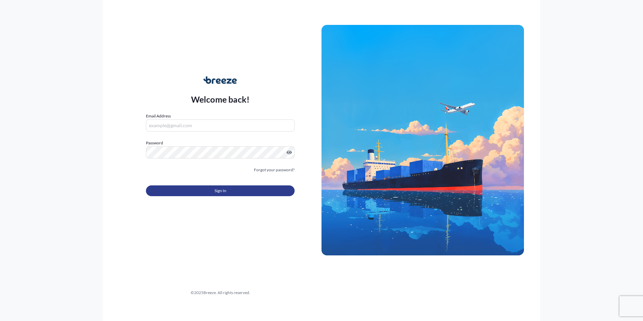
type input "[PERSON_NAME][EMAIL_ADDRESS][PERSON_NAME][DOMAIN_NAME]"
click at [214, 187] on button "Sign In" at bounding box center [220, 190] width 149 height 11
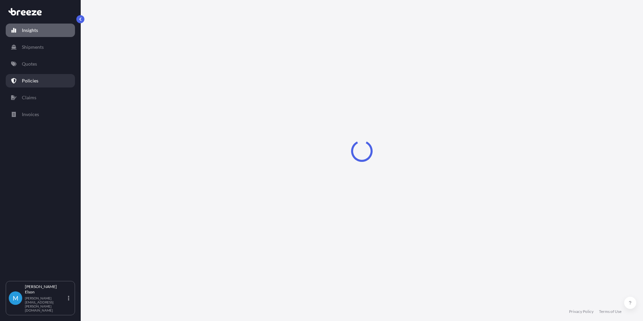
select select "2025"
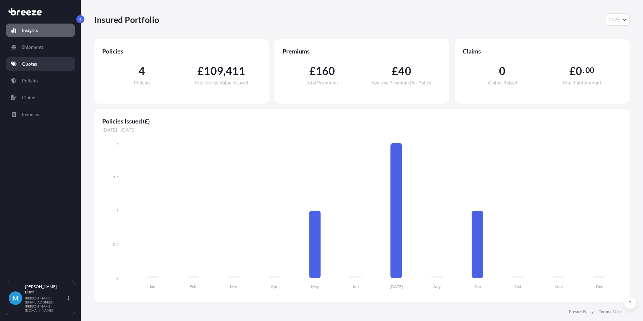
click at [40, 63] on link "Quotes" at bounding box center [40, 63] width 69 height 13
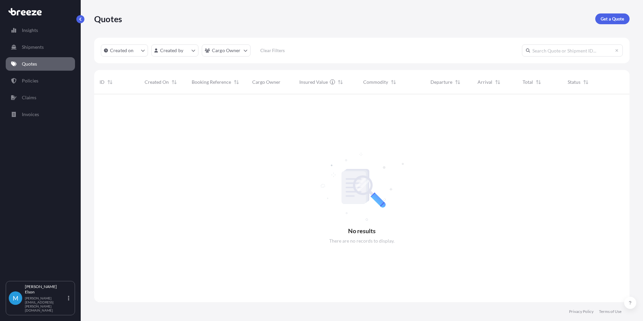
scroll to position [227, 531]
click at [614, 23] on link "Get a Quote" at bounding box center [613, 18] width 34 height 11
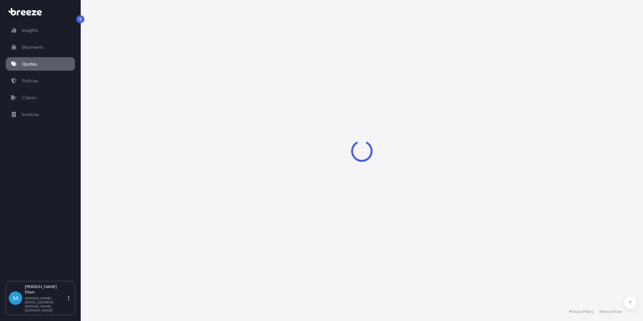
select select "Road"
select select "Sea"
select select "1"
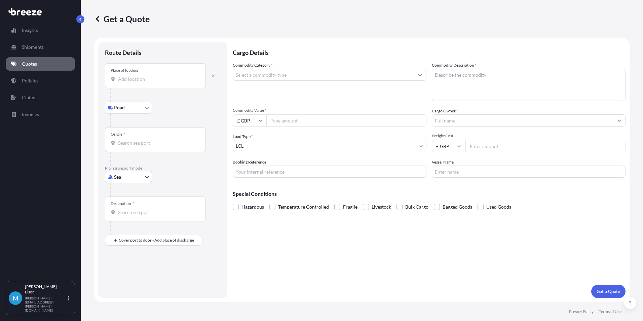
click at [143, 80] on input "Place of loading" at bounding box center [157, 79] width 79 height 7
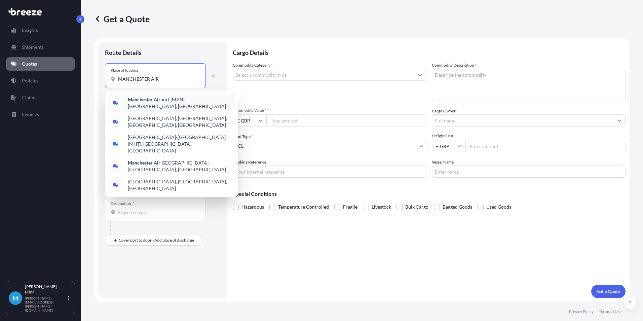
click at [180, 103] on span "Manchester Air port ([GEOGRAPHIC_DATA]), [GEOGRAPHIC_DATA], [GEOGRAPHIC_DATA]" at bounding box center [180, 102] width 105 height 13
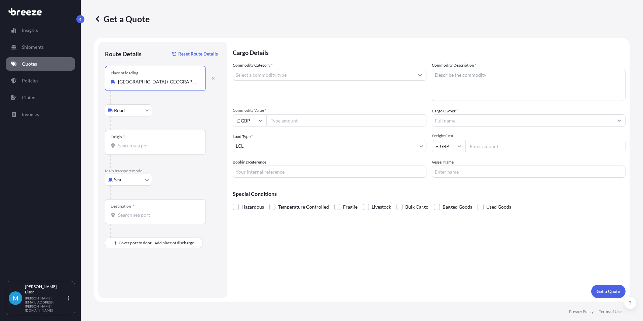
type input "[GEOGRAPHIC_DATA] ([GEOGRAPHIC_DATA]), [GEOGRAPHIC_DATA], [GEOGRAPHIC_DATA]"
click at [136, 113] on body "5 options available. 0 options available. 5 options available. Insights Shipmen…" at bounding box center [321, 160] width 643 height 321
drag, startPoint x: 201, startPoint y: 82, endPoint x: 98, endPoint y: 82, distance: 102.3
click at [98, 82] on div "Route Details Reset Route Details Place of loading [GEOGRAPHIC_DATA] ([GEOGRAPH…" at bounding box center [162, 170] width 129 height 256
copy icon
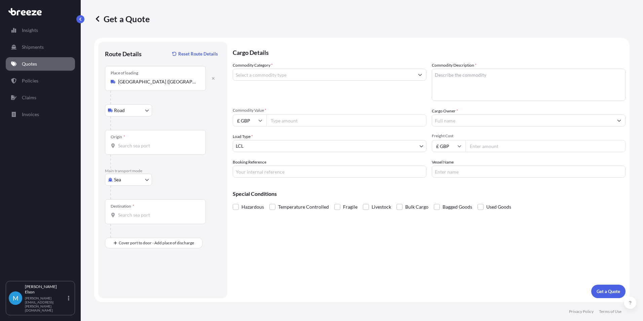
click at [157, 149] on div "Origin *" at bounding box center [155, 142] width 101 height 25
click at [157, 149] on input "Origin *" at bounding box center [157, 145] width 79 height 7
paste input "[GEOGRAPHIC_DATA] ([GEOGRAPHIC_DATA]), [GEOGRAPHIC_DATA], [GEOGRAPHIC_DATA]"
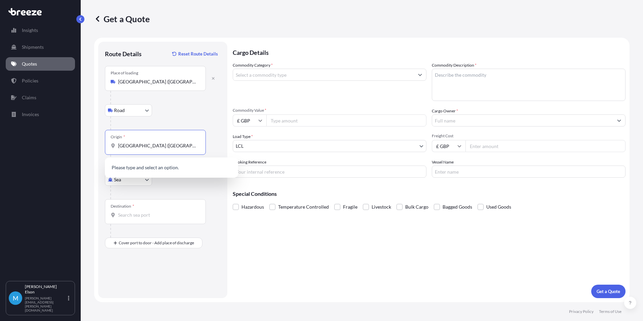
scroll to position [0, 12]
type input "[GEOGRAPHIC_DATA] ([GEOGRAPHIC_DATA]), [GEOGRAPHIC_DATA], [GEOGRAPHIC_DATA]"
click at [195, 117] on div at bounding box center [165, 122] width 110 height 13
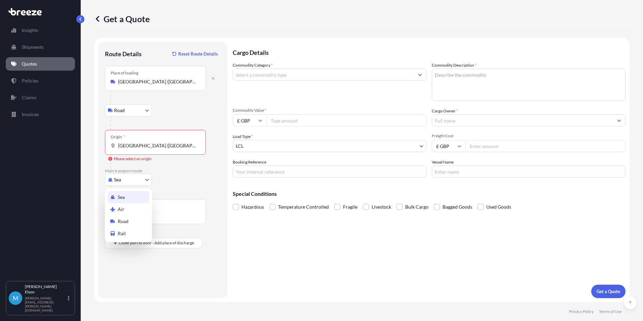
click at [136, 178] on body "0 options available. Insights Shipments Quotes Policies Claims Invoices M [PERS…" at bounding box center [321, 160] width 643 height 321
click at [132, 210] on div "Air" at bounding box center [129, 209] width 42 height 12
select select "Air"
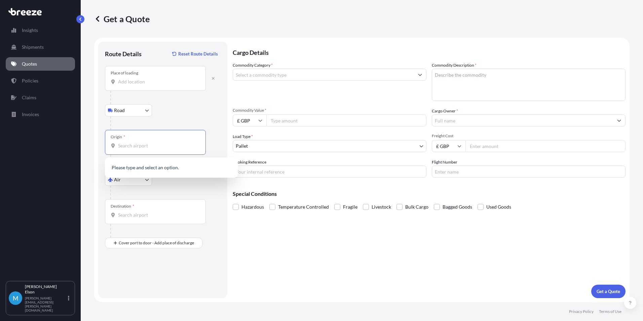
click at [163, 143] on input "Origin *" at bounding box center [157, 145] width 79 height 7
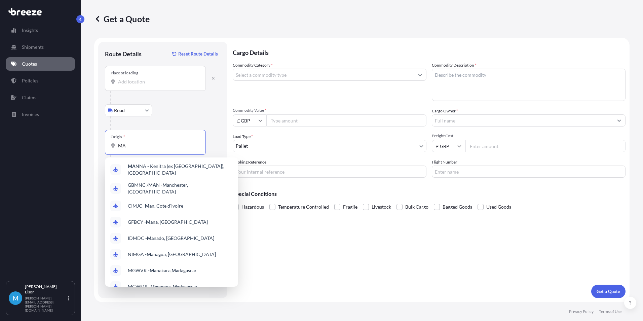
type input "M"
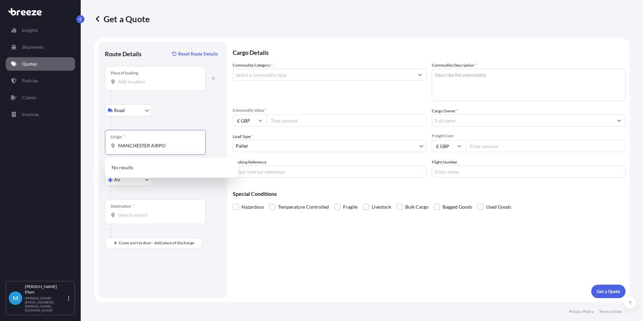
click at [172, 147] on input "MANCHESTER AIRPO" at bounding box center [157, 145] width 79 height 7
type input "M"
click at [195, 115] on div "Road Road Rail" at bounding box center [163, 110] width 116 height 12
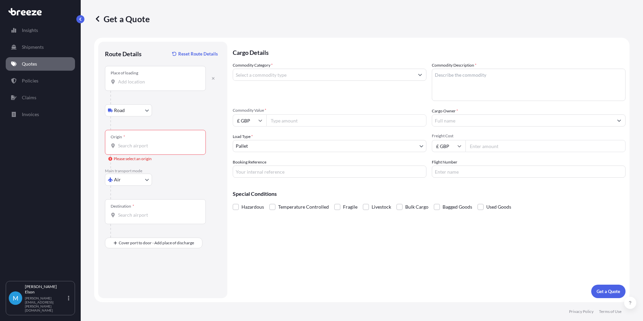
click at [153, 78] on div "Place of loading" at bounding box center [155, 78] width 101 height 25
click at [153, 78] on input "Place of loading" at bounding box center [157, 81] width 79 height 7
click at [150, 82] on input "Place of loading" at bounding box center [157, 81] width 79 height 7
paste input "DG1 3JW"
click at [161, 108] on div "[STREET_ADDRESS]" at bounding box center [172, 104] width 128 height 16
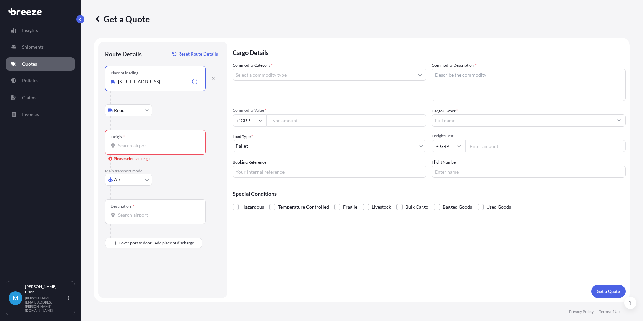
type input "[STREET_ADDRESS]"
click at [143, 115] on body "0 options available. 0 options available. 1 option available. Insights Shipment…" at bounding box center [321, 160] width 643 height 321
click at [136, 148] on input "Origin * Please select an origin" at bounding box center [157, 145] width 79 height 7
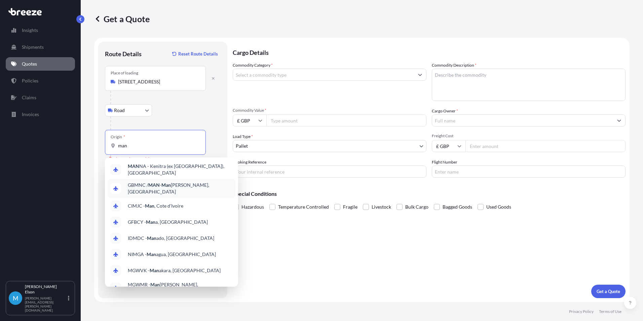
click at [209, 184] on span "GBMNC / MAN - Man [PERSON_NAME], [GEOGRAPHIC_DATA]" at bounding box center [180, 188] width 105 height 13
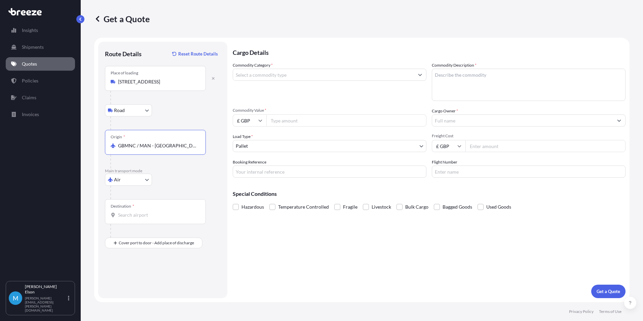
type input "GBMNC / MAN - [GEOGRAPHIC_DATA], [GEOGRAPHIC_DATA]"
click at [165, 220] on div "Destination *" at bounding box center [155, 211] width 101 height 25
click at [165, 218] on input "Destination *" at bounding box center [157, 215] width 79 height 7
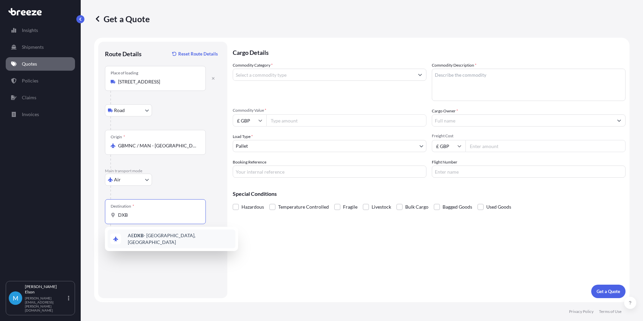
click at [166, 241] on div "AE DXB - [GEOGRAPHIC_DATA], [GEOGRAPHIC_DATA]" at bounding box center [172, 239] width 128 height 19
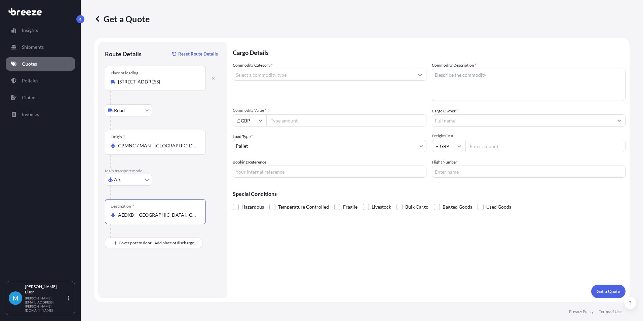
type input "AEDXB - [GEOGRAPHIC_DATA], [GEOGRAPHIC_DATA]"
click at [303, 78] on input "Commodity Category *" at bounding box center [323, 75] width 181 height 12
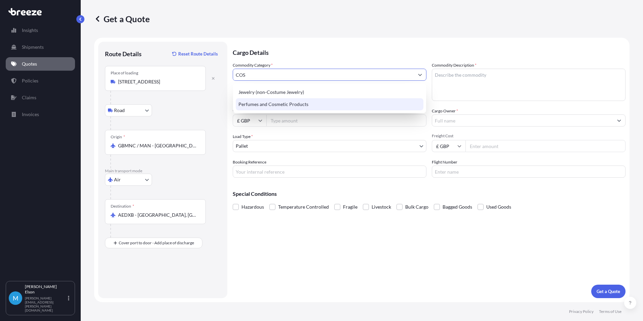
click at [306, 104] on div "Perfumes and Cosmetic Products" at bounding box center [330, 104] width 188 height 12
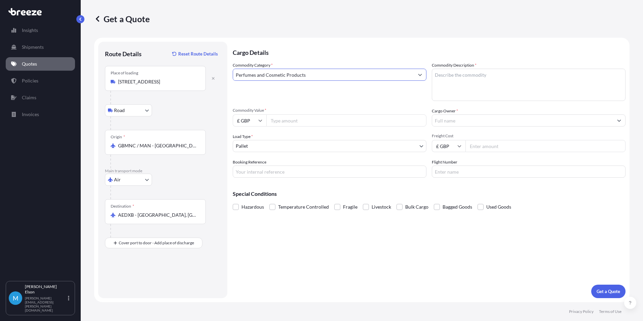
type input "Perfumes and Cosmetic Products"
click at [505, 71] on textarea "Commodity Description *" at bounding box center [529, 85] width 194 height 32
drag, startPoint x: 461, startPoint y: 78, endPoint x: 461, endPoint y: 90, distance: 11.8
click at [460, 78] on textarea "Commodity Description *" at bounding box center [529, 85] width 194 height 32
paste textarea "COSMETICS"
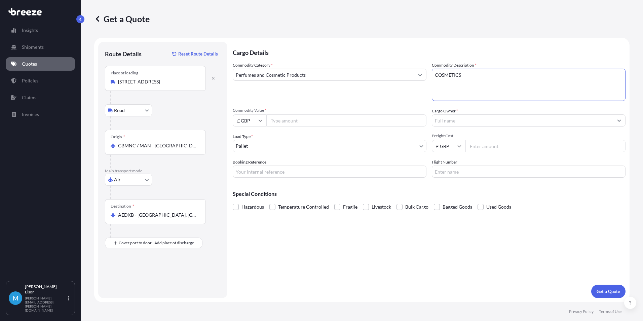
type textarea "COSMETICS"
click at [251, 124] on input "£ GBP" at bounding box center [250, 120] width 34 height 12
click at [252, 168] on div "$ USD" at bounding box center [250, 167] width 28 height 13
type input "$ USD"
click at [285, 118] on input "Commodity Value *" at bounding box center [347, 120] width 160 height 12
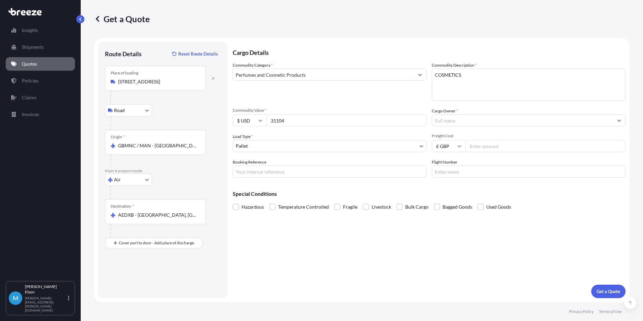
type input "31104"
type input "N"
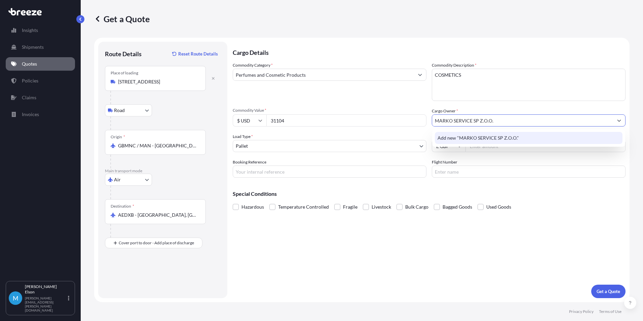
click at [491, 140] on span "Add new "MARKO SERVICE SP Z.O.O."" at bounding box center [478, 138] width 81 height 7
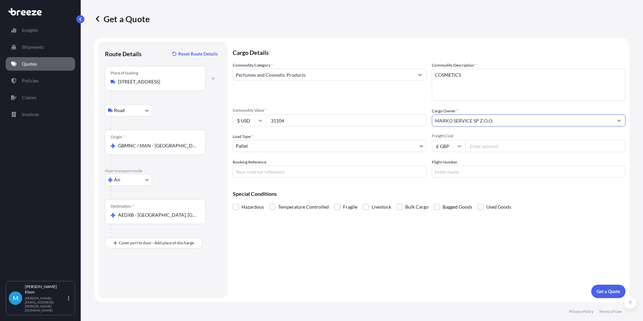
type input "MARKO SERVICE SP Z.O.O."
click at [494, 146] on input "Freight Cost" at bounding box center [546, 146] width 160 height 12
click at [323, 171] on input "Booking Reference" at bounding box center [330, 172] width 194 height 12
paste input "GLQAX25361676"
type input "GLQAX25361676"
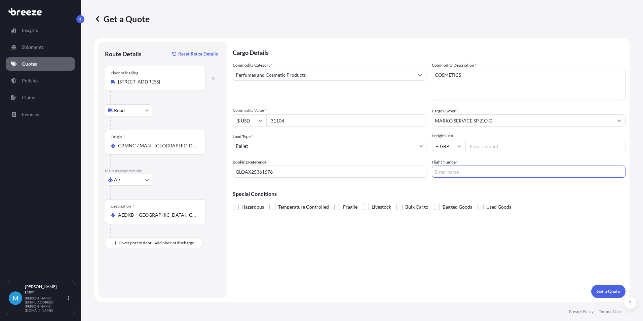
click at [478, 172] on input "Flight Number" at bounding box center [529, 172] width 194 height 12
click at [491, 144] on input "Freight Cost" at bounding box center [546, 146] width 160 height 12
type input "639.28"
click at [612, 289] on p "Get a Quote" at bounding box center [609, 291] width 24 height 7
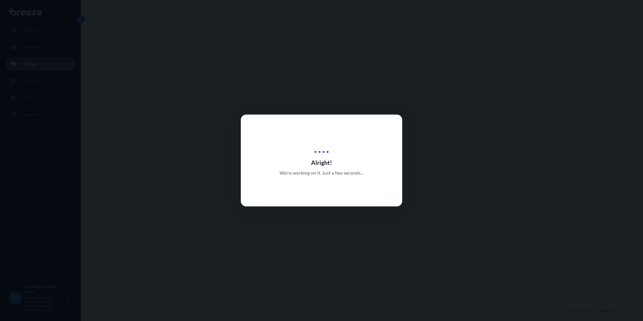
select select "Road"
select select "Air"
select select "1"
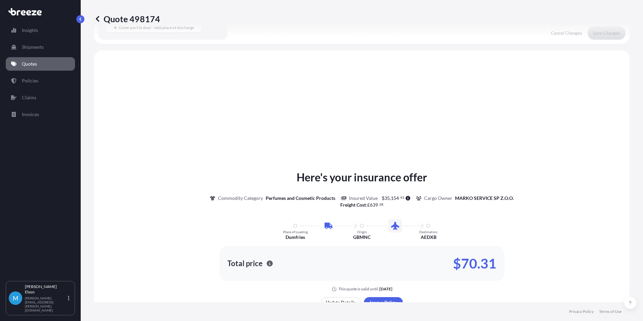
scroll to position [246, 0]
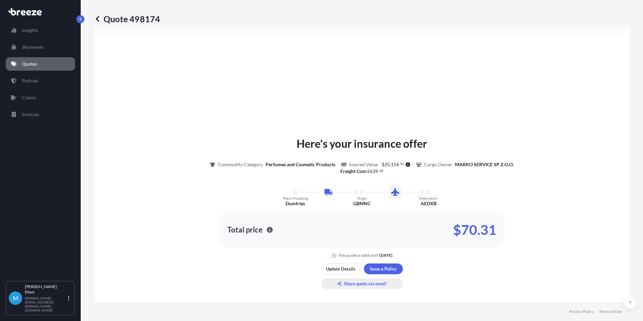
click at [368, 283] on p "Share quote via email" at bounding box center [365, 283] width 42 height 7
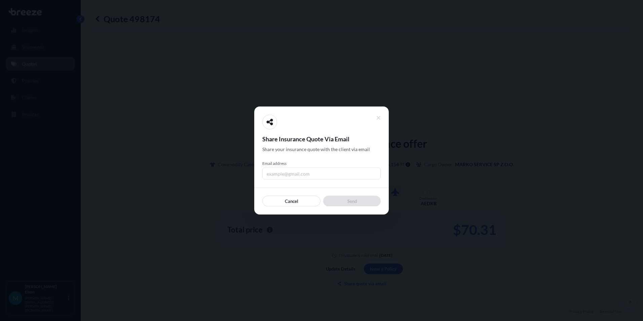
click at [287, 177] on input "Email address" at bounding box center [321, 174] width 118 height 12
type input "[PERSON_NAME][EMAIL_ADDRESS][PERSON_NAME][DOMAIN_NAME]"
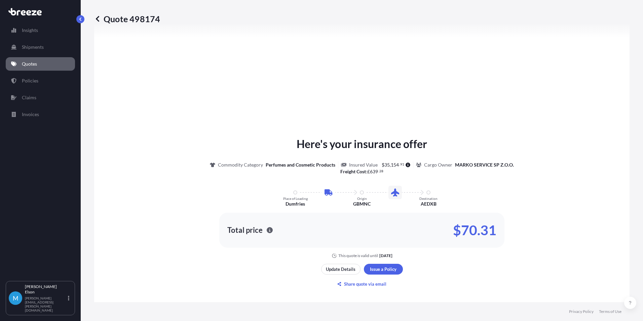
scroll to position [179, 0]
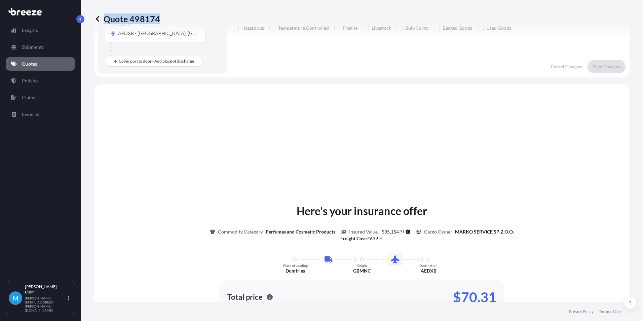
drag, startPoint x: 161, startPoint y: 19, endPoint x: 159, endPoint y: 15, distance: 4.4
click at [159, 15] on div "Quote 498174" at bounding box center [362, 18] width 536 height 11
copy p "Quote 498174"
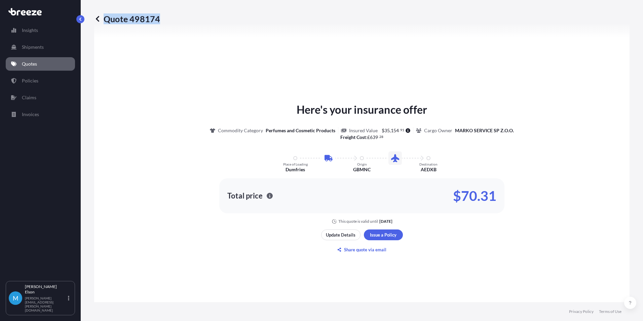
scroll to position [280, 0]
click at [333, 132] on div "Commodity Category Perfumes and Cosmetic Products" at bounding box center [274, 131] width 129 height 7
drag, startPoint x: 333, startPoint y: 132, endPoint x: 227, endPoint y: 132, distance: 106.0
click at [227, 132] on div "Commodity Category Perfumes and Cosmetic Products" at bounding box center [274, 131] width 129 height 7
copy div "Commodity Category Perfumes and Cosmetic Products"
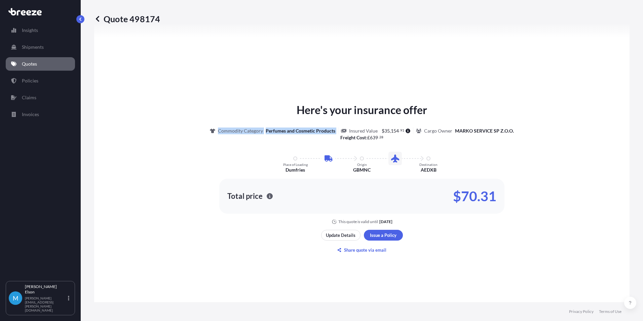
copy div "Commodity Category Perfumes and Cosmetic Products"
